Goal: Task Accomplishment & Management: Use online tool/utility

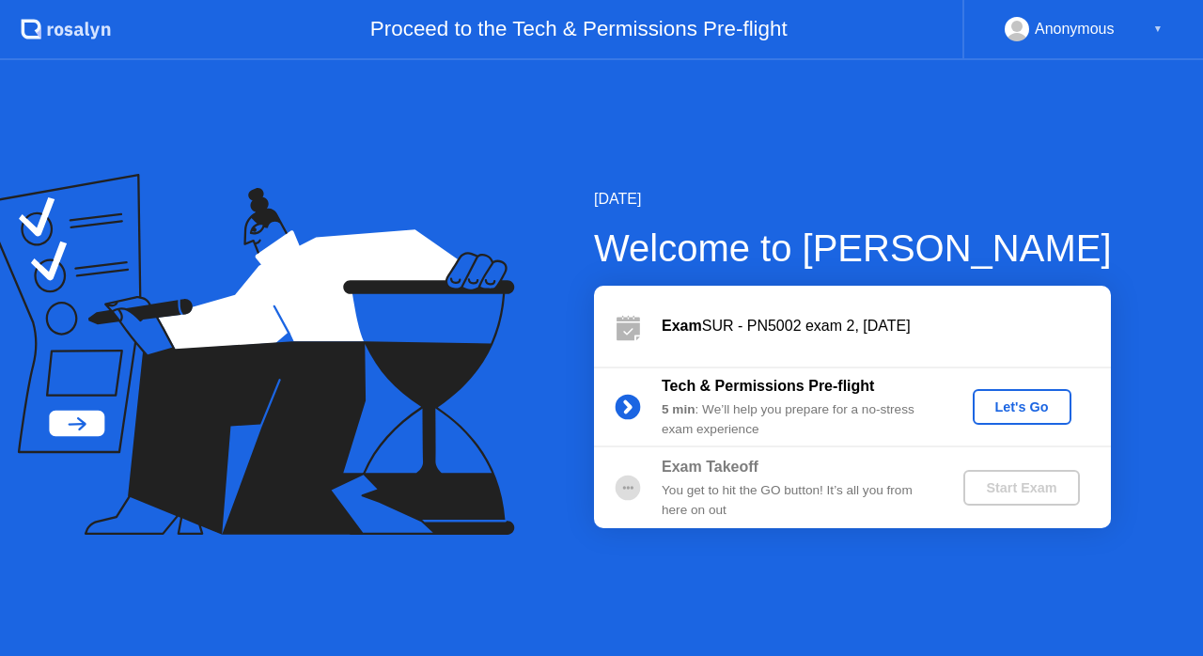
click at [1026, 414] on div "Let's Go" at bounding box center [1022, 406] width 84 height 15
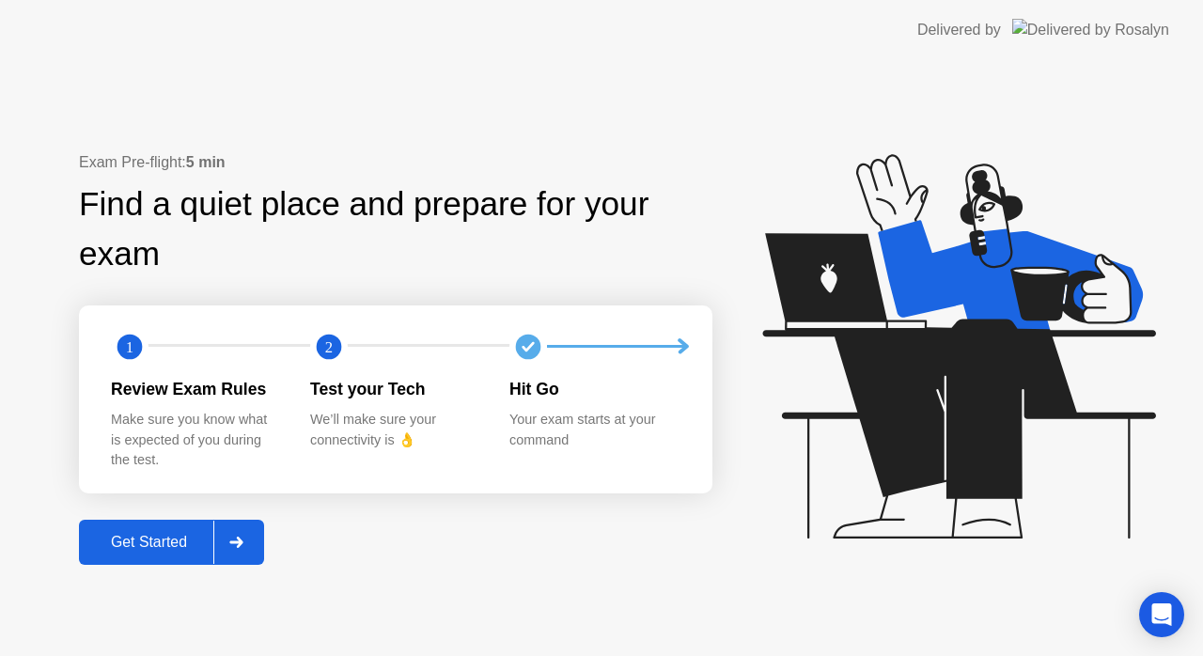
click at [225, 537] on div at bounding box center [235, 542] width 45 height 43
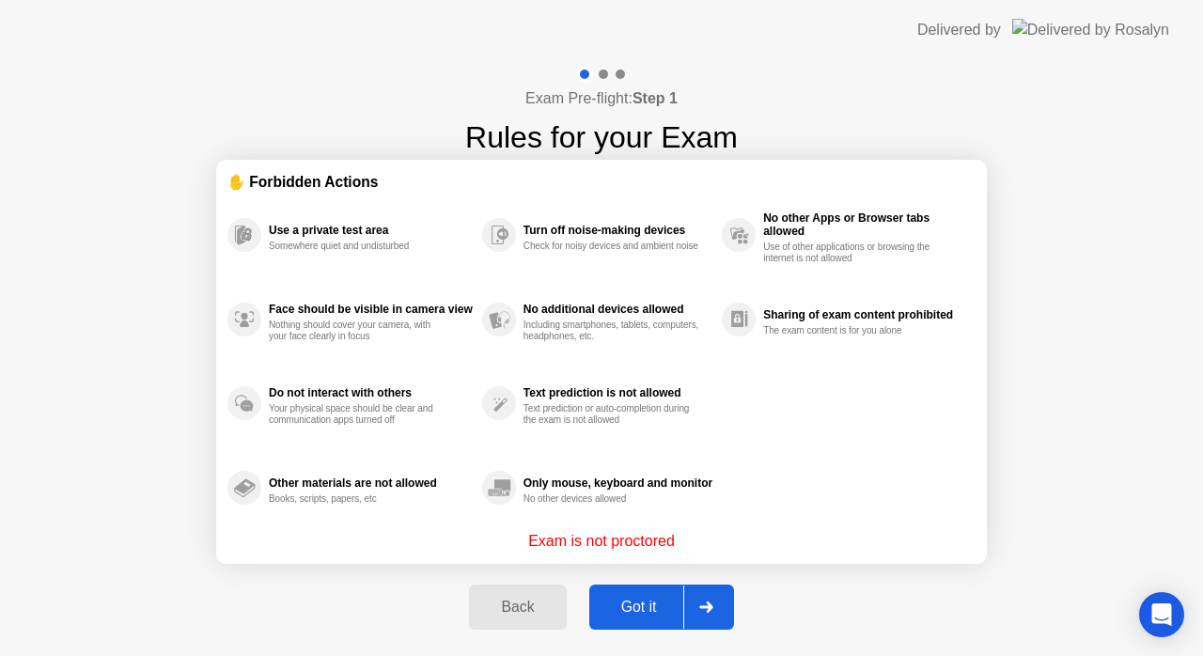
click at [657, 600] on div "Got it" at bounding box center [639, 607] width 88 height 17
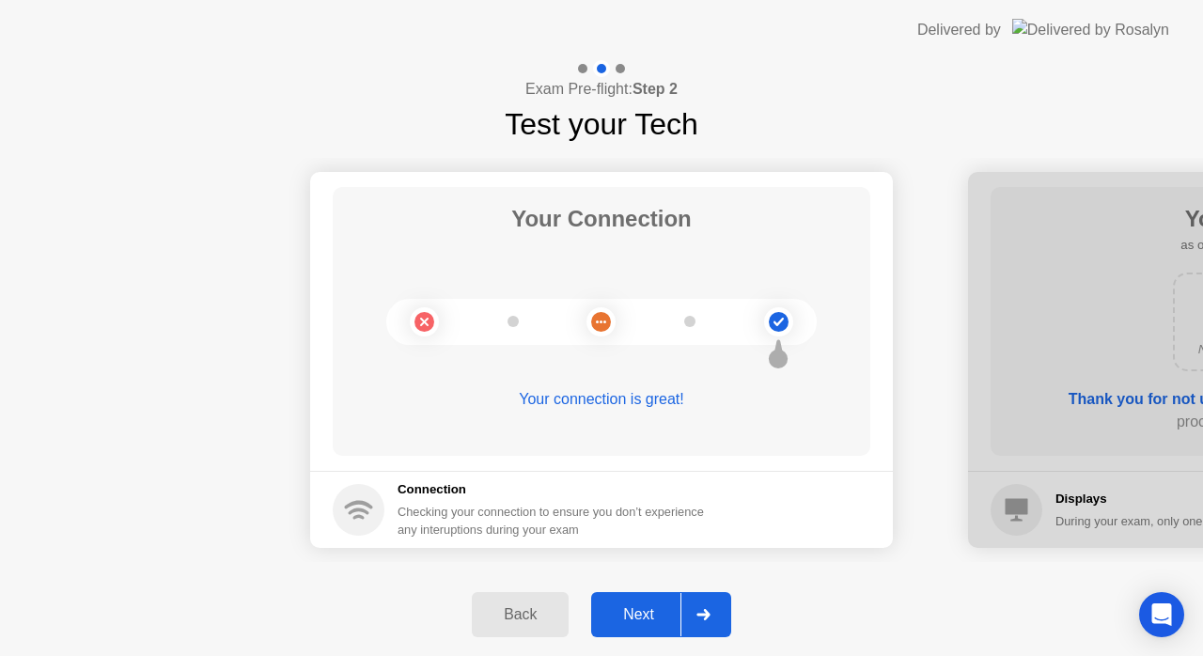
click at [702, 600] on div at bounding box center [702, 614] width 45 height 43
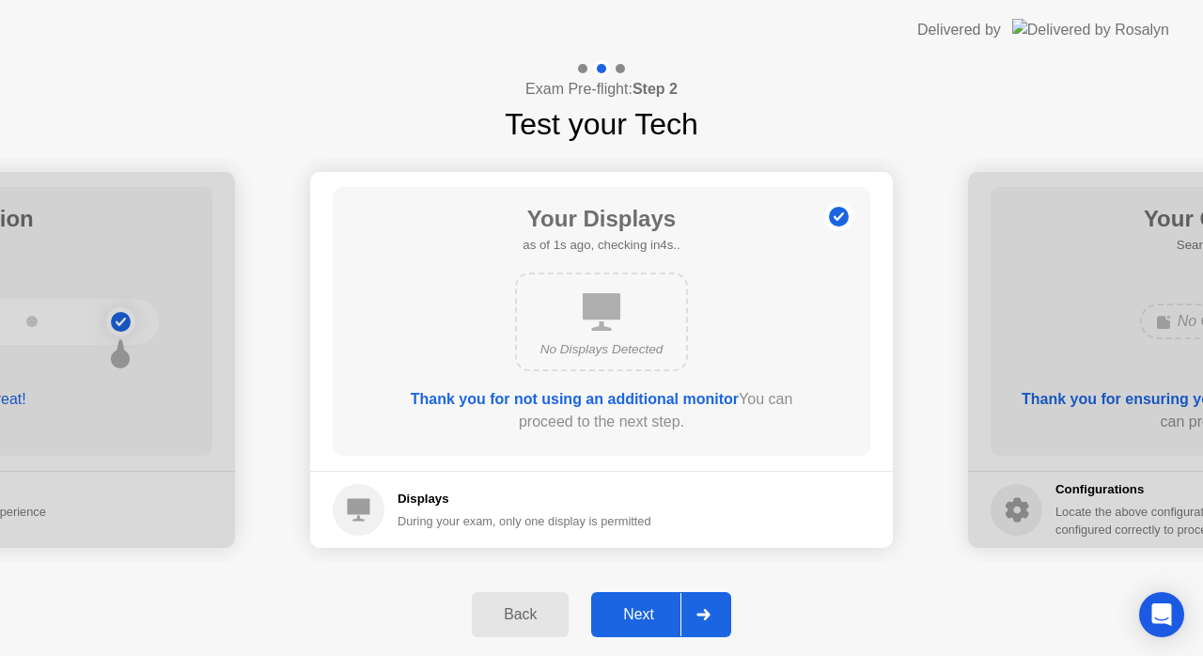
click at [702, 600] on div at bounding box center [702, 614] width 45 height 43
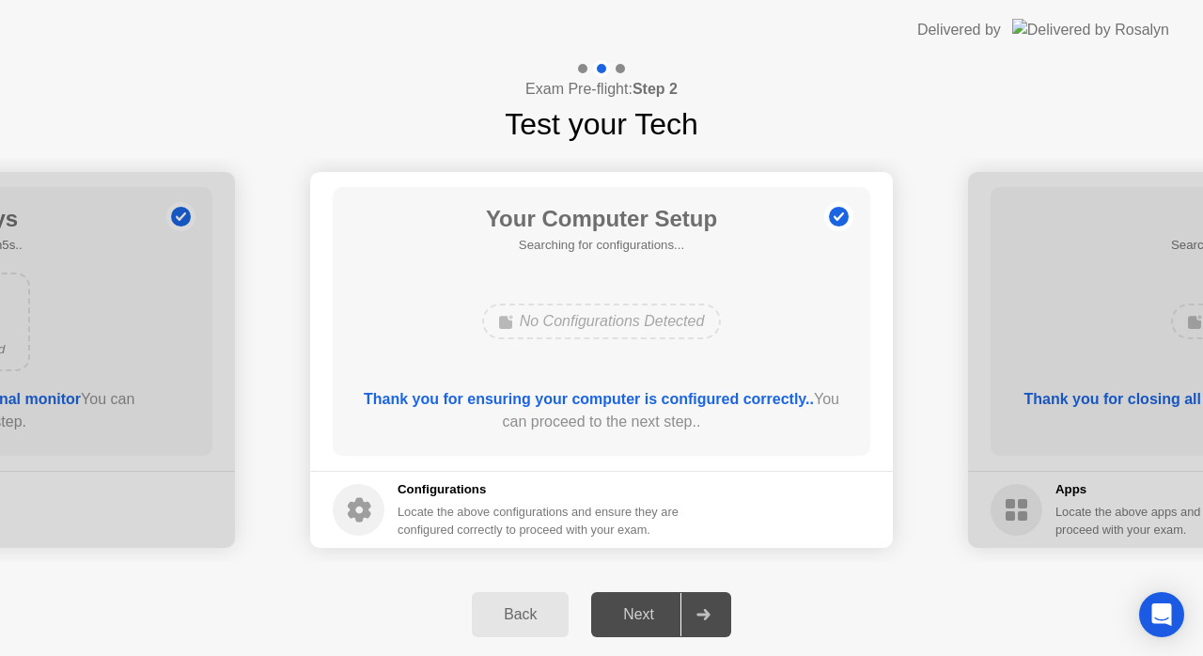
click at [517, 609] on div "Back" at bounding box center [520, 614] width 86 height 17
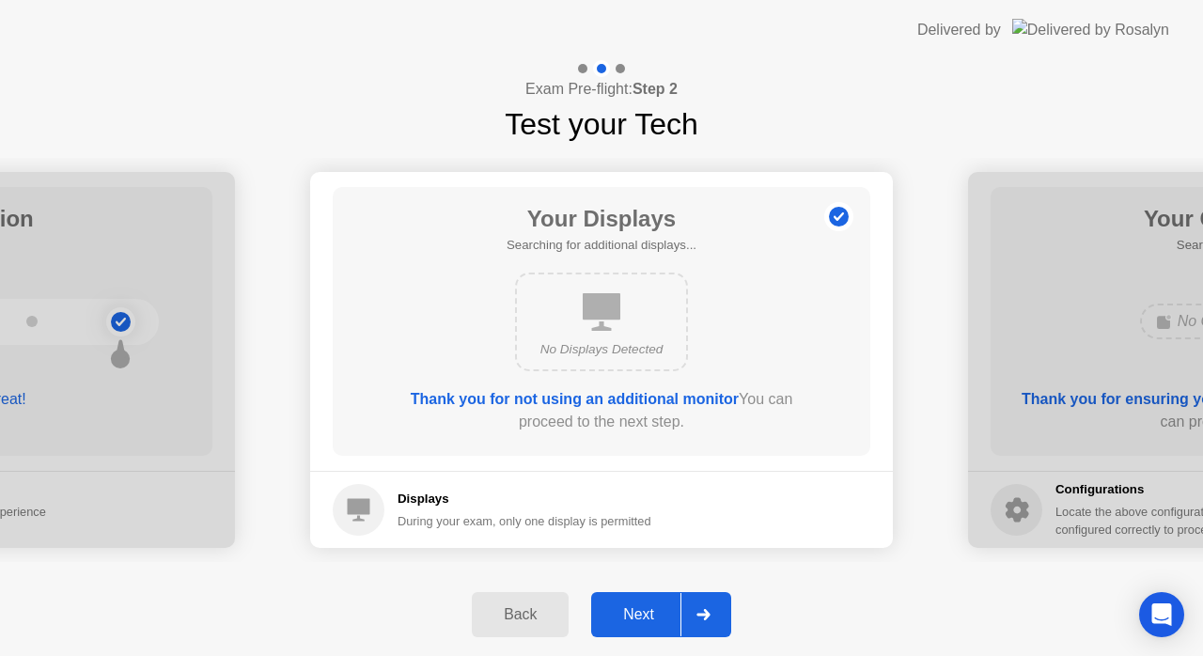
click at [537, 608] on div "Back" at bounding box center [520, 614] width 86 height 17
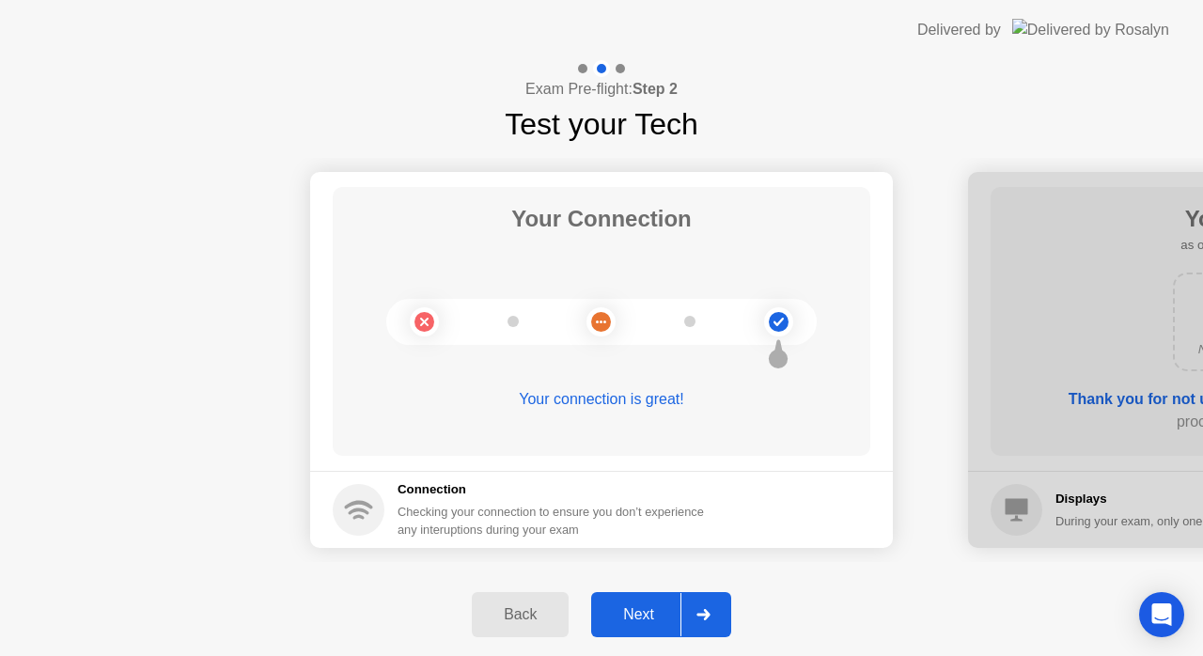
click at [698, 612] on icon at bounding box center [703, 614] width 14 height 11
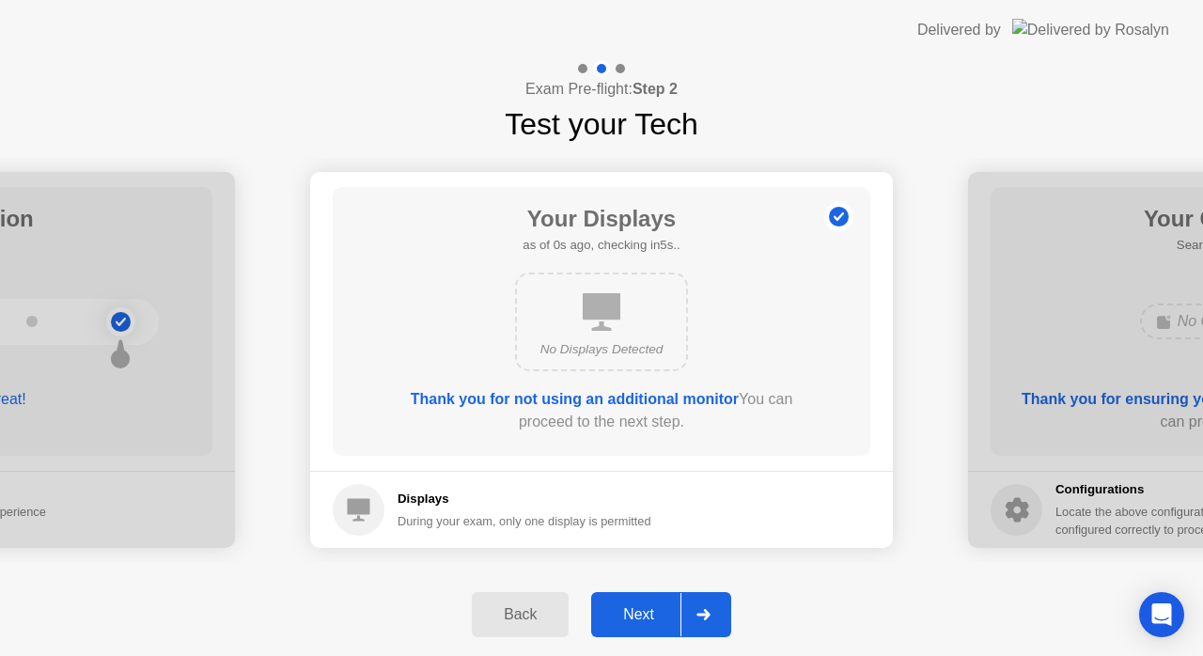
click at [698, 612] on icon at bounding box center [703, 614] width 14 height 11
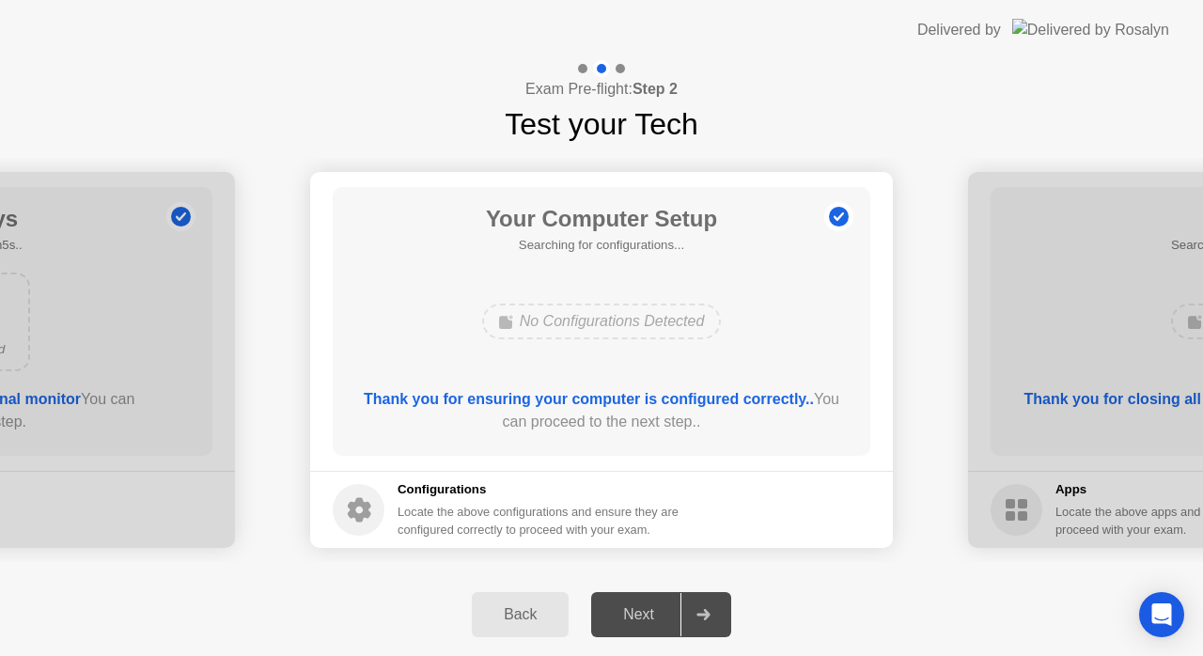
click at [539, 630] on button "Back" at bounding box center [520, 614] width 97 height 45
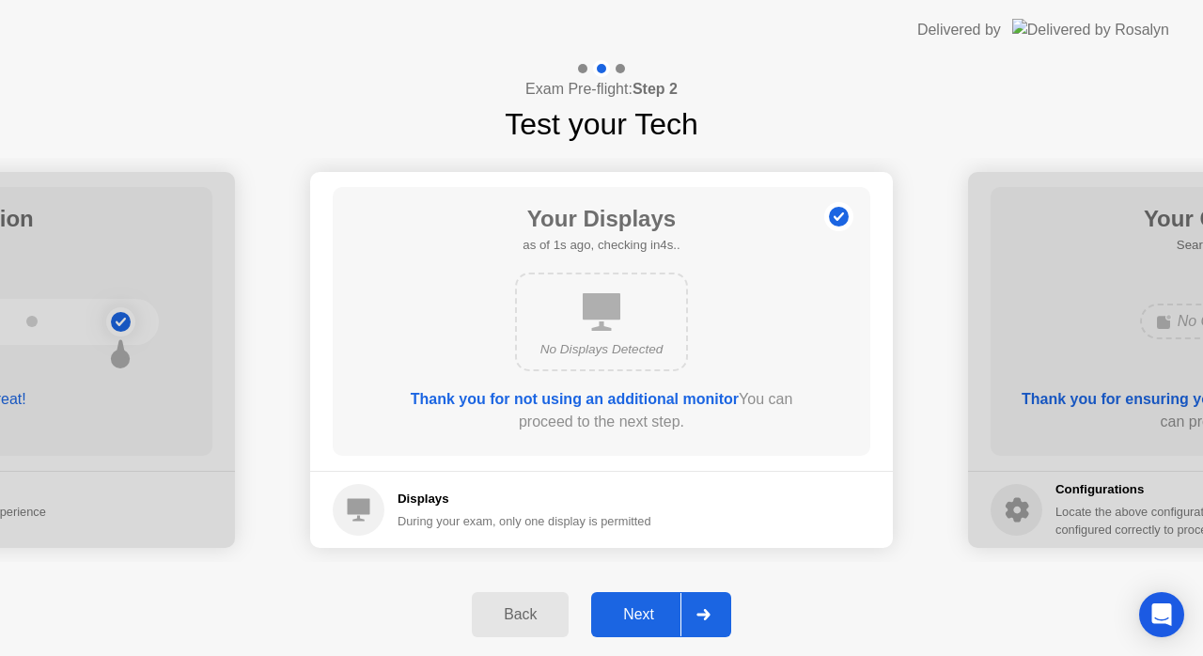
click at [664, 623] on div "Next" at bounding box center [639, 614] width 84 height 17
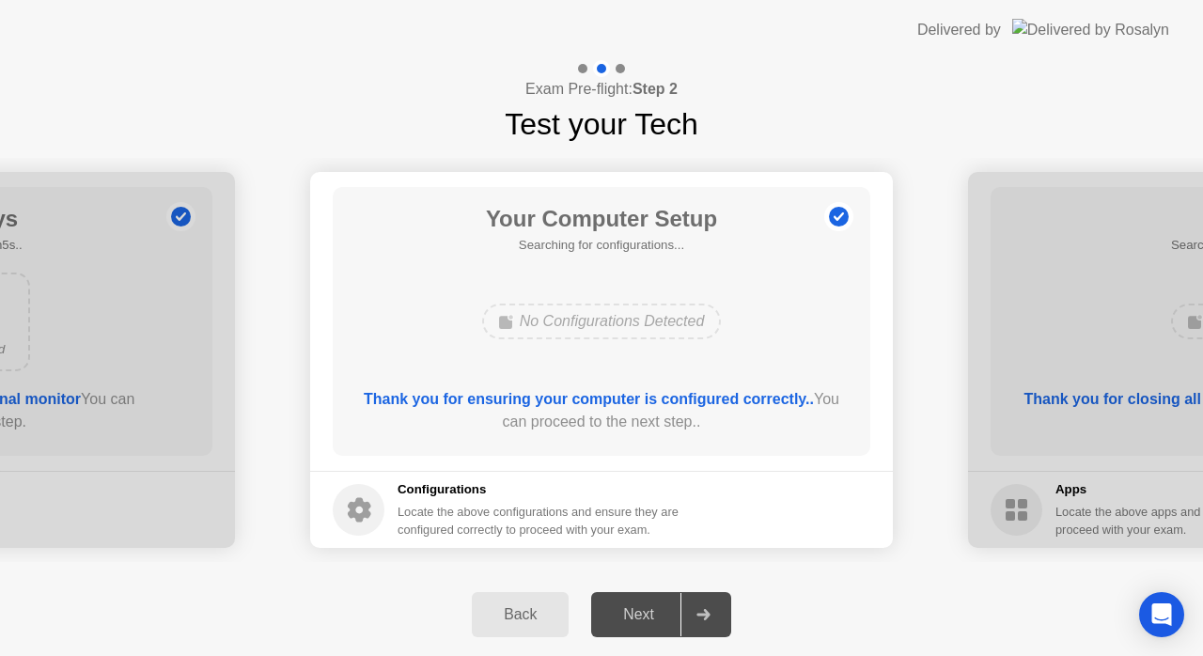
click at [664, 623] on div "Next" at bounding box center [639, 614] width 84 height 17
click at [517, 606] on div "Back" at bounding box center [520, 614] width 86 height 17
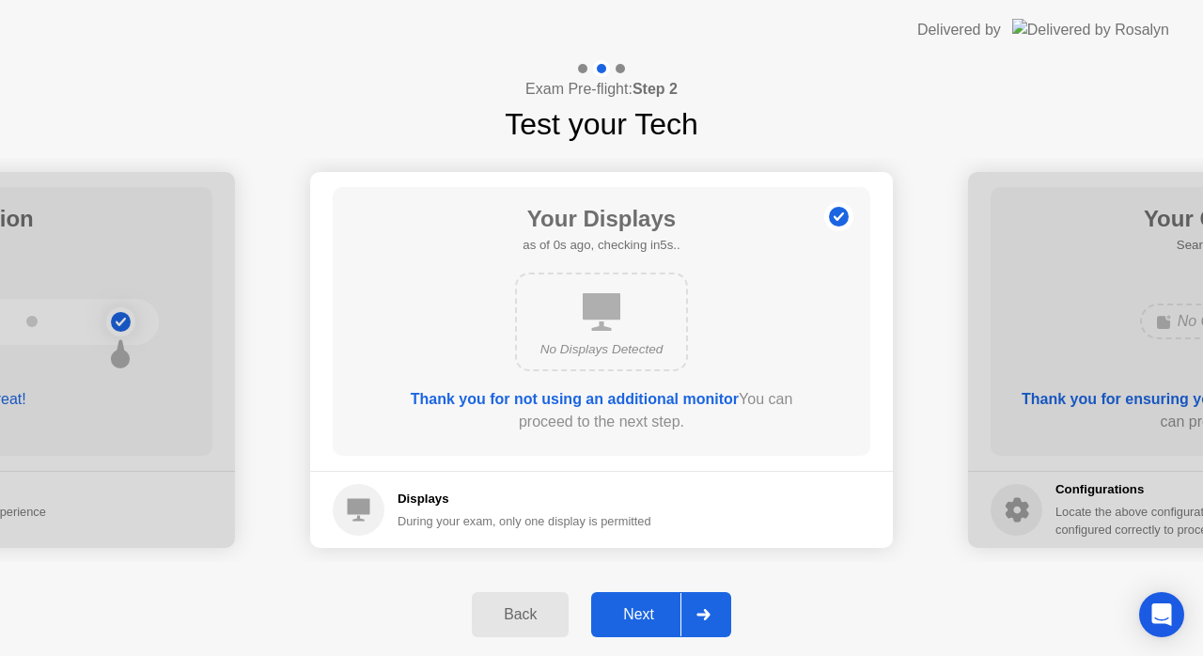
click at [517, 606] on div "Back" at bounding box center [520, 614] width 86 height 17
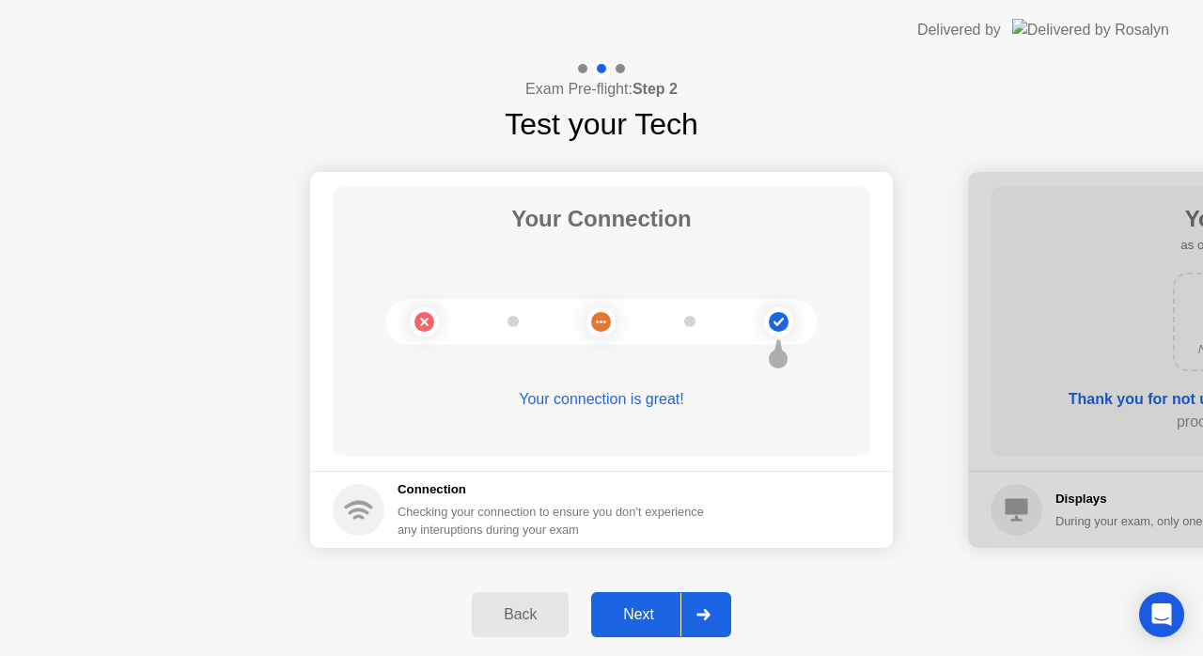
click at [701, 612] on icon at bounding box center [703, 614] width 14 height 11
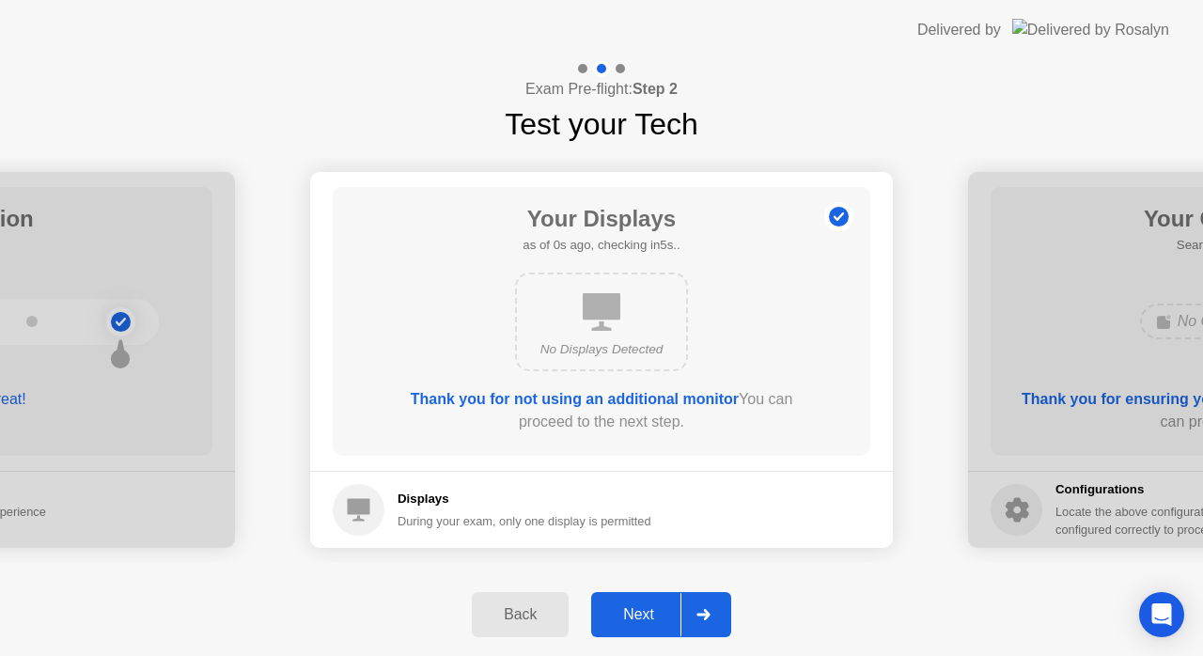
click at [701, 612] on icon at bounding box center [703, 614] width 14 height 11
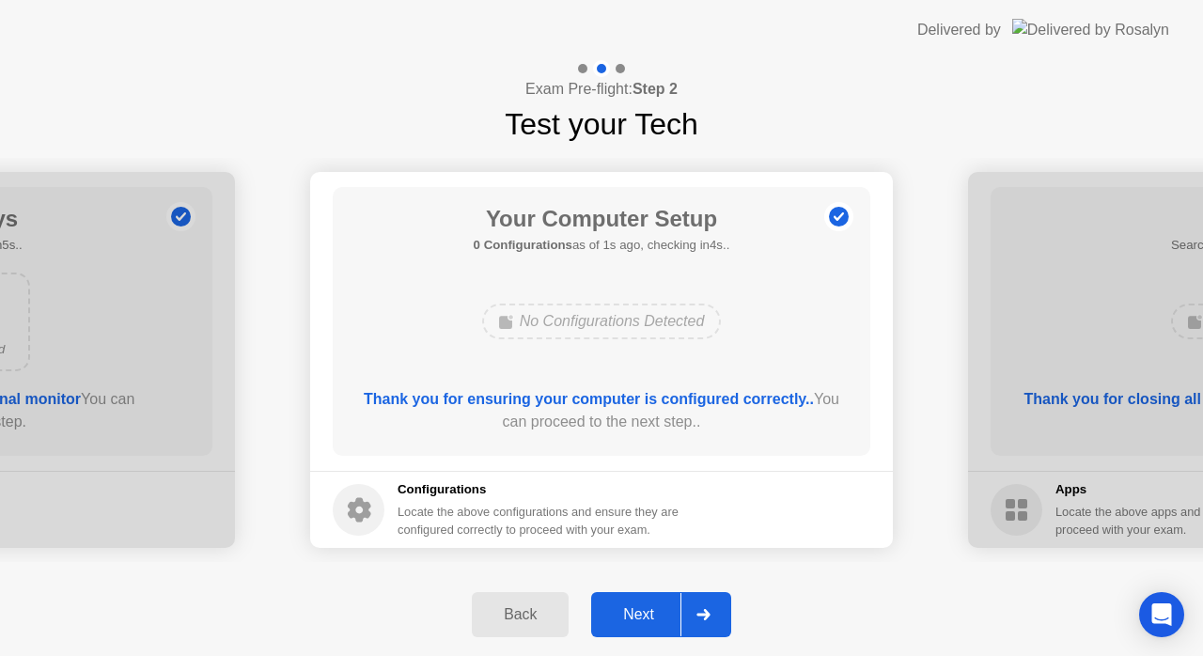
click at [701, 612] on icon at bounding box center [703, 614] width 14 height 11
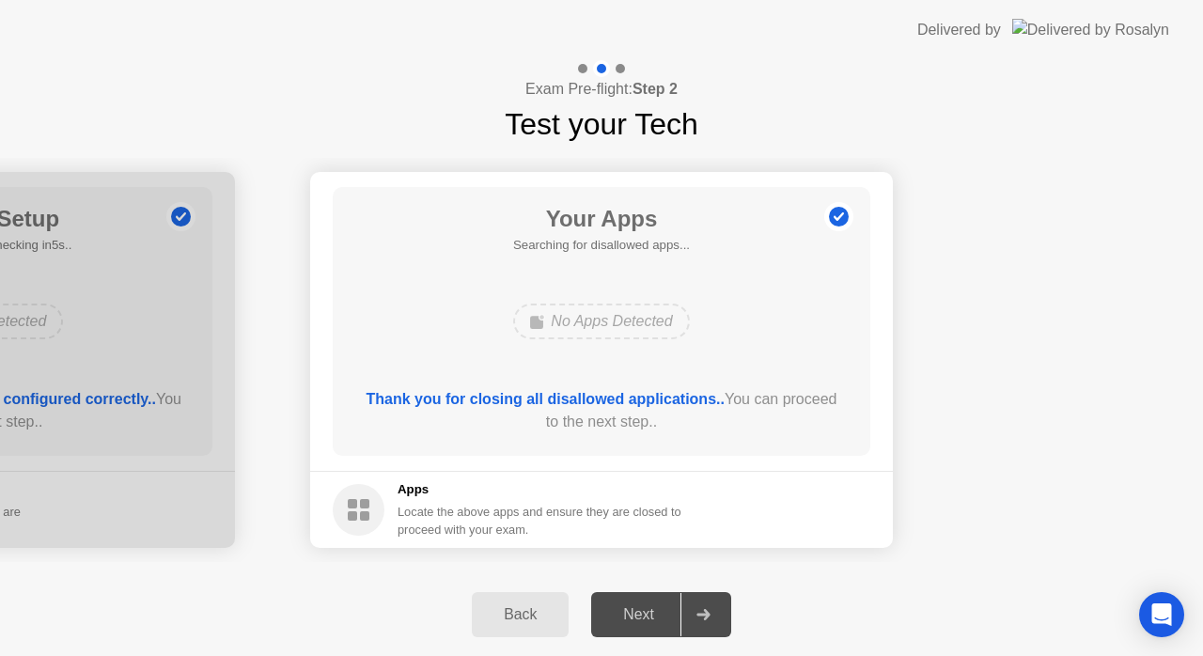
click at [526, 607] on div "Back" at bounding box center [520, 614] width 86 height 17
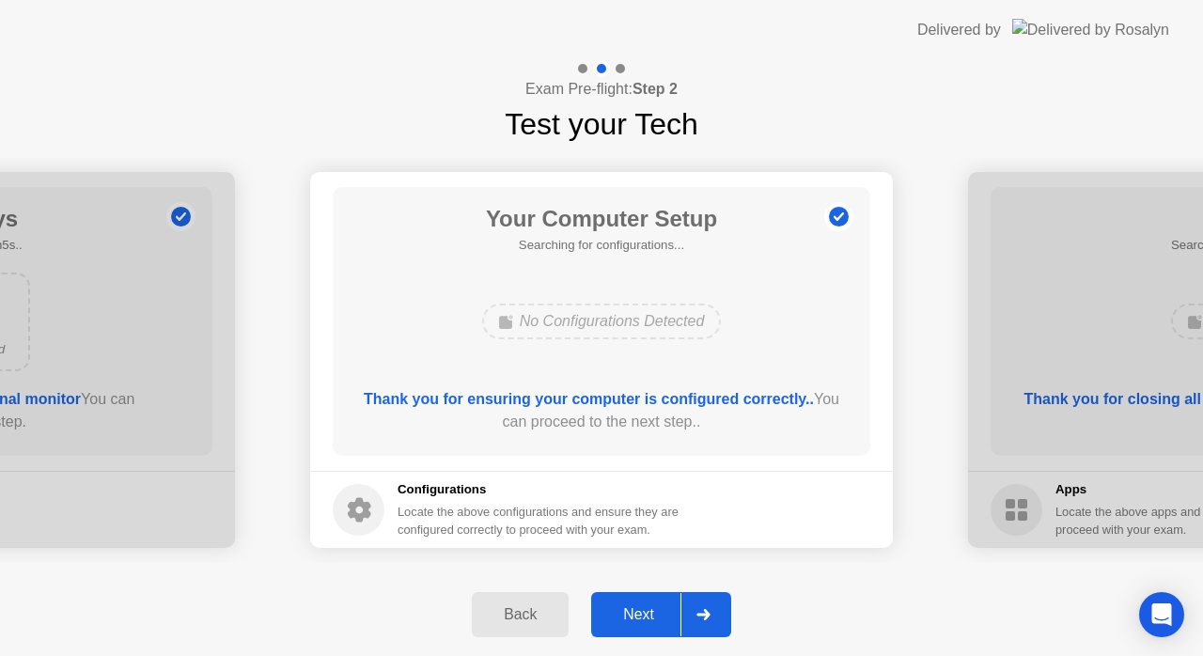
click at [701, 606] on div at bounding box center [702, 614] width 45 height 43
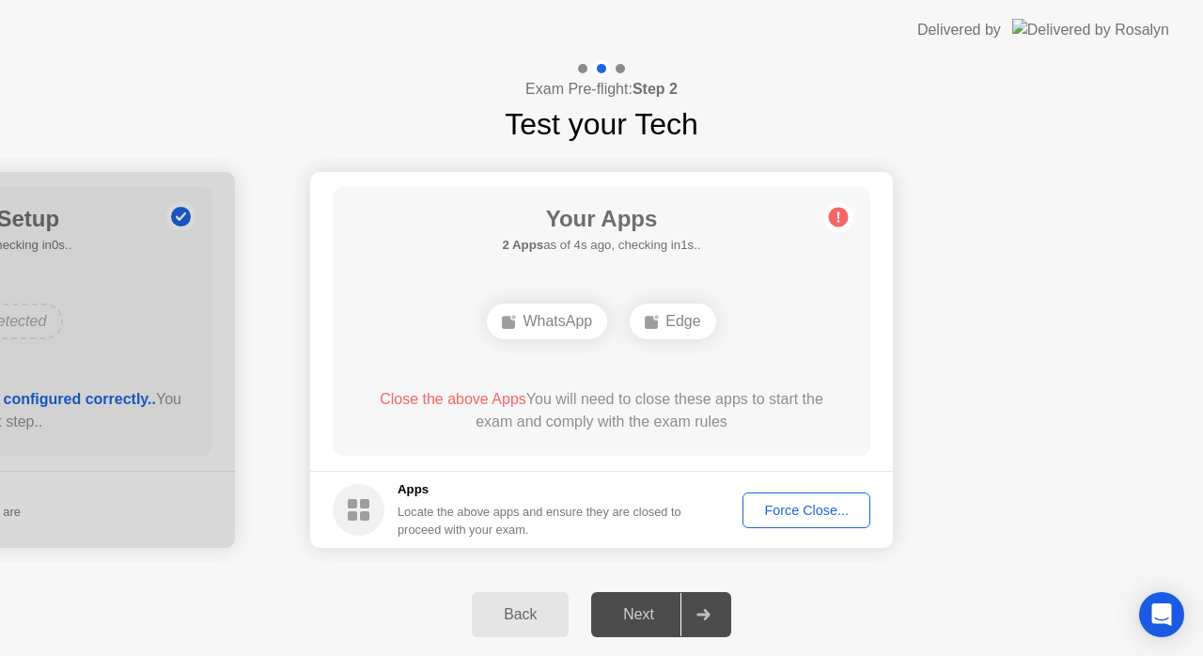
click at [797, 503] on div "Force Close..." at bounding box center [806, 510] width 115 height 15
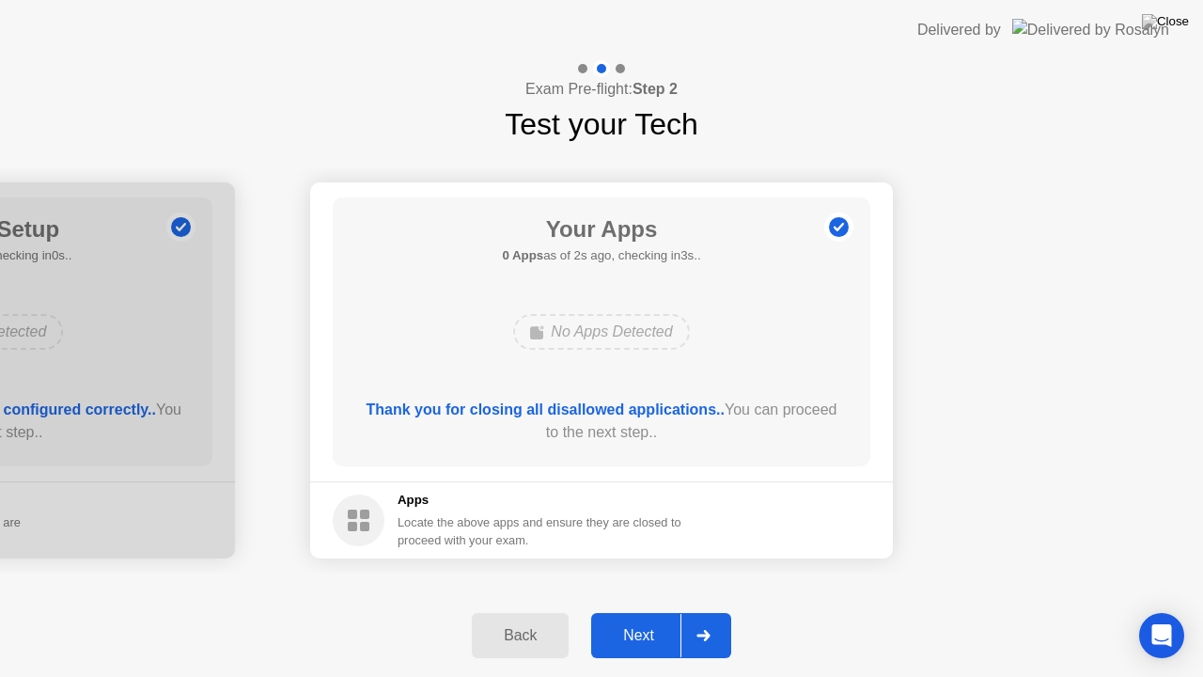
click at [681, 631] on div at bounding box center [702, 635] width 45 height 43
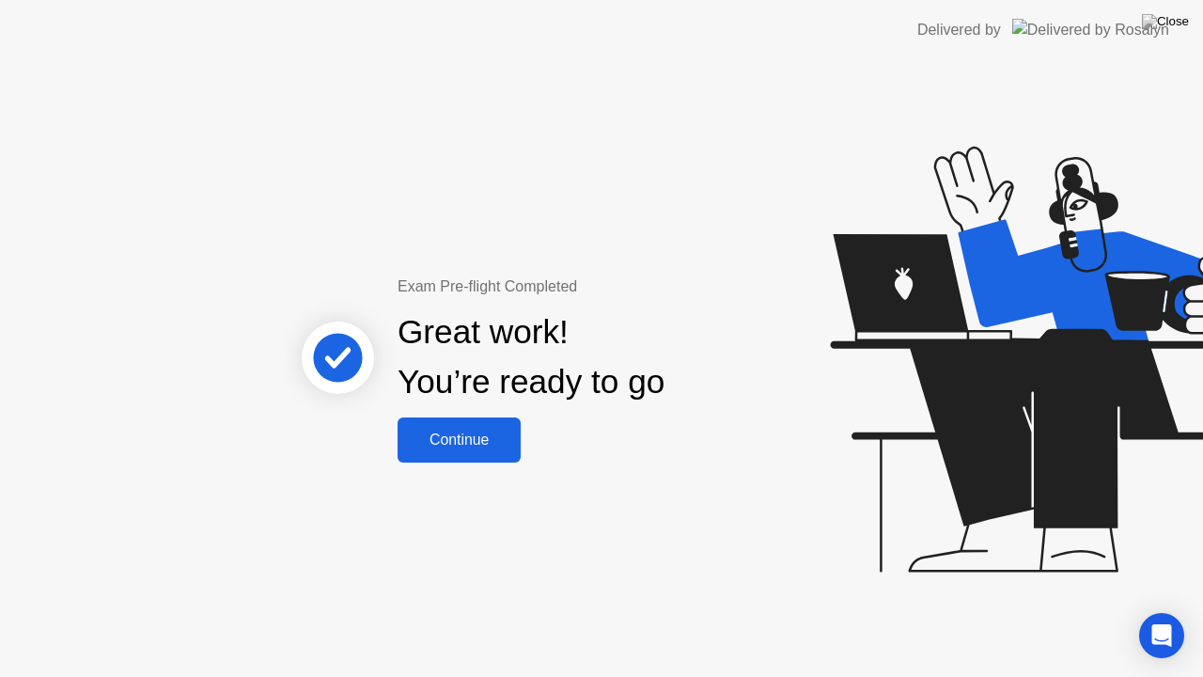
click at [493, 431] on div "Continue" at bounding box center [459, 439] width 112 height 17
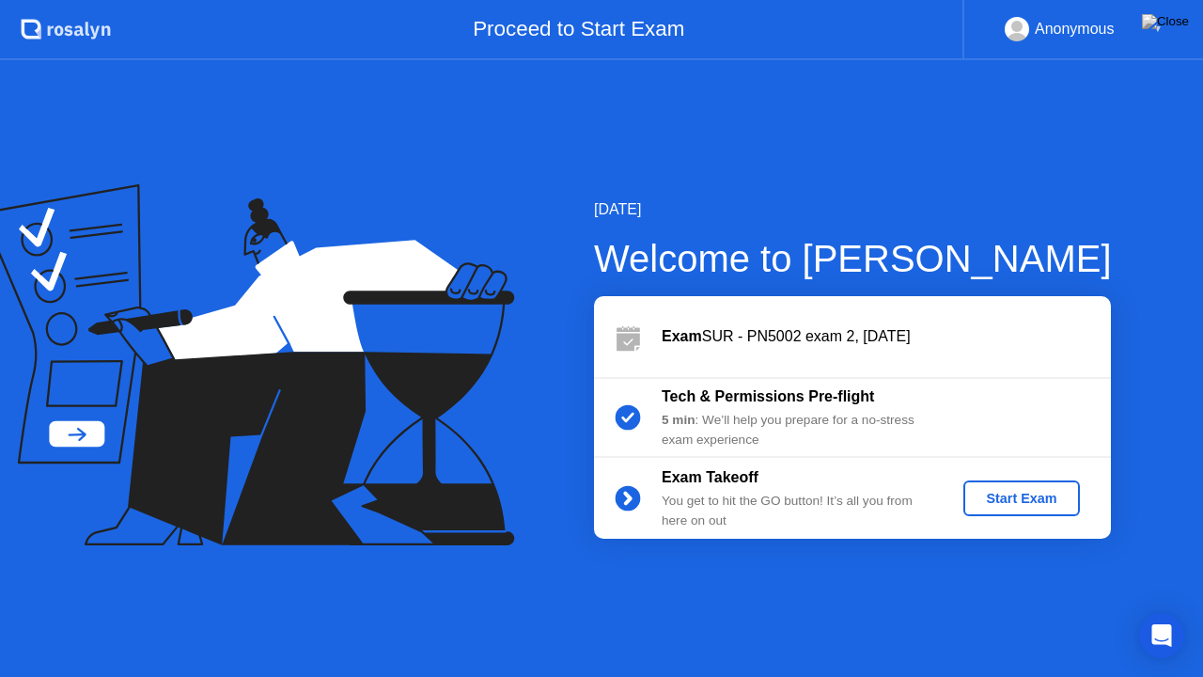
click at [1028, 499] on div "Start Exam" at bounding box center [1021, 498] width 101 height 15
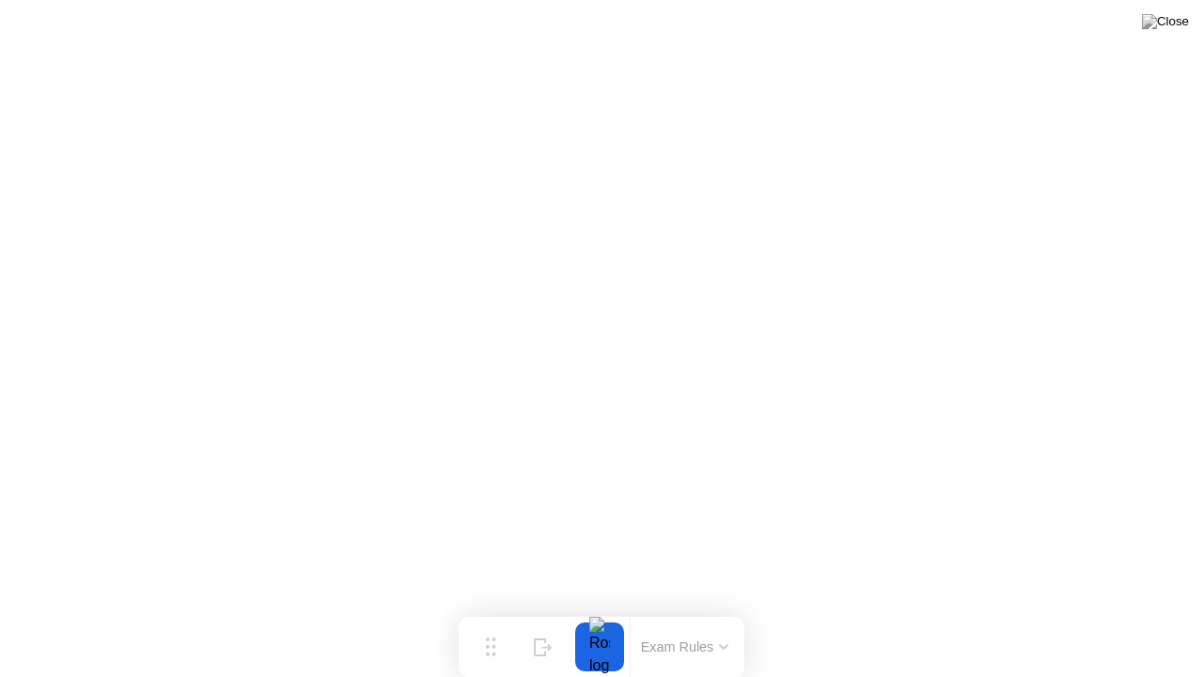
click at [1174, 34] on button at bounding box center [1165, 21] width 56 height 24
click at [1173, 29] on img at bounding box center [1165, 21] width 47 height 15
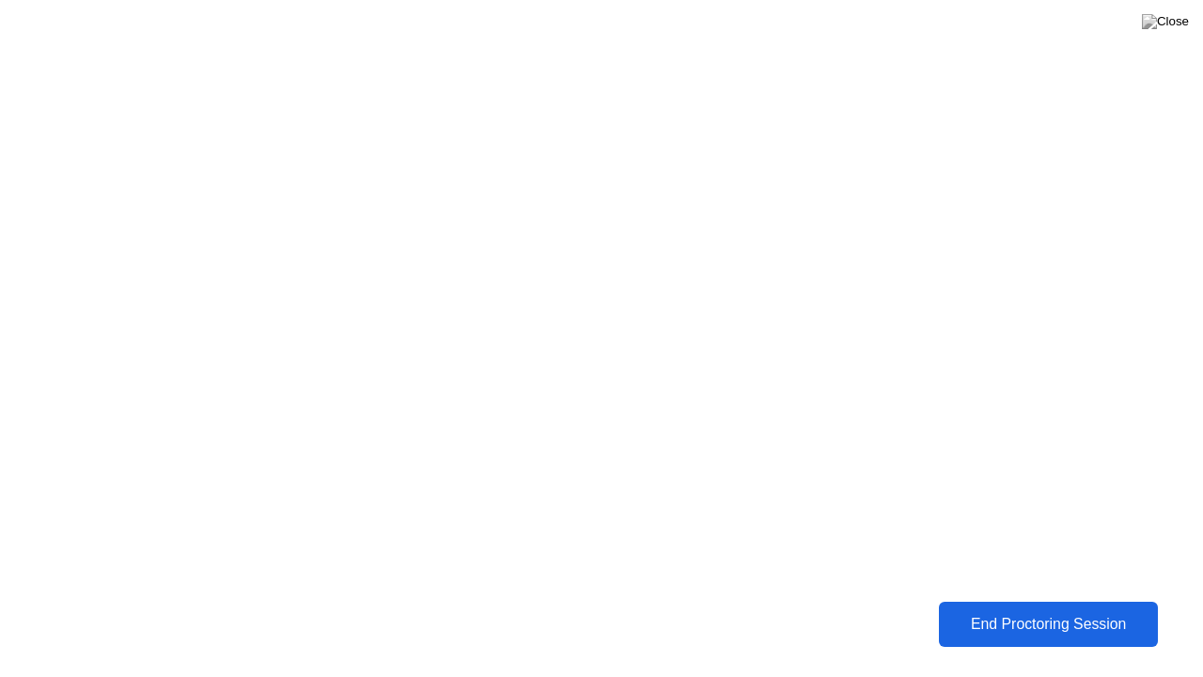
click at [1019, 630] on div "End Proctoring Session" at bounding box center [1047, 623] width 209 height 17
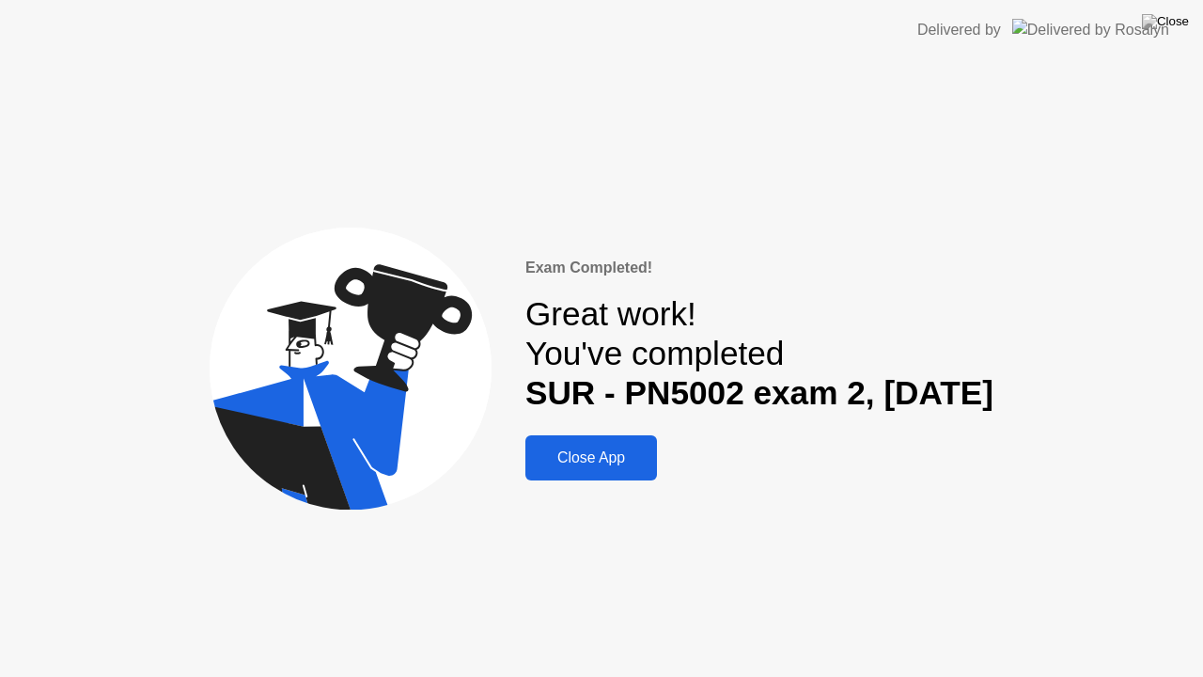
click at [631, 453] on button "Close App" at bounding box center [591, 457] width 132 height 45
